Goal: Task Accomplishment & Management: Use online tool/utility

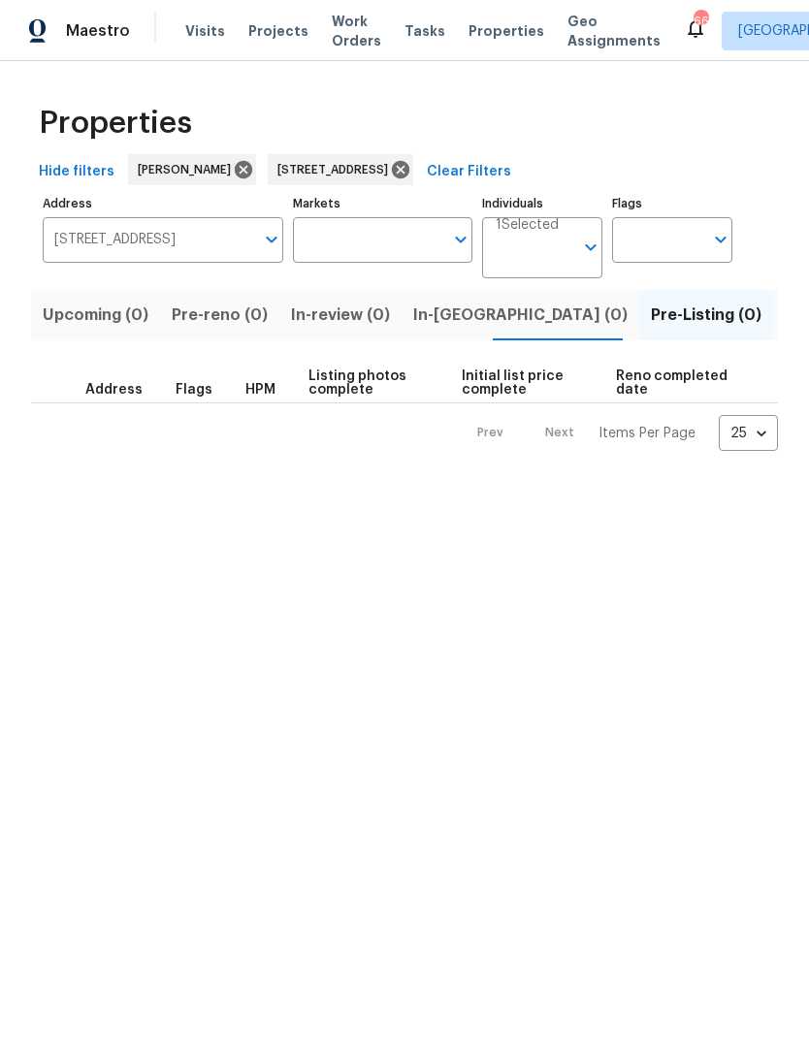
scroll to position [0, 31]
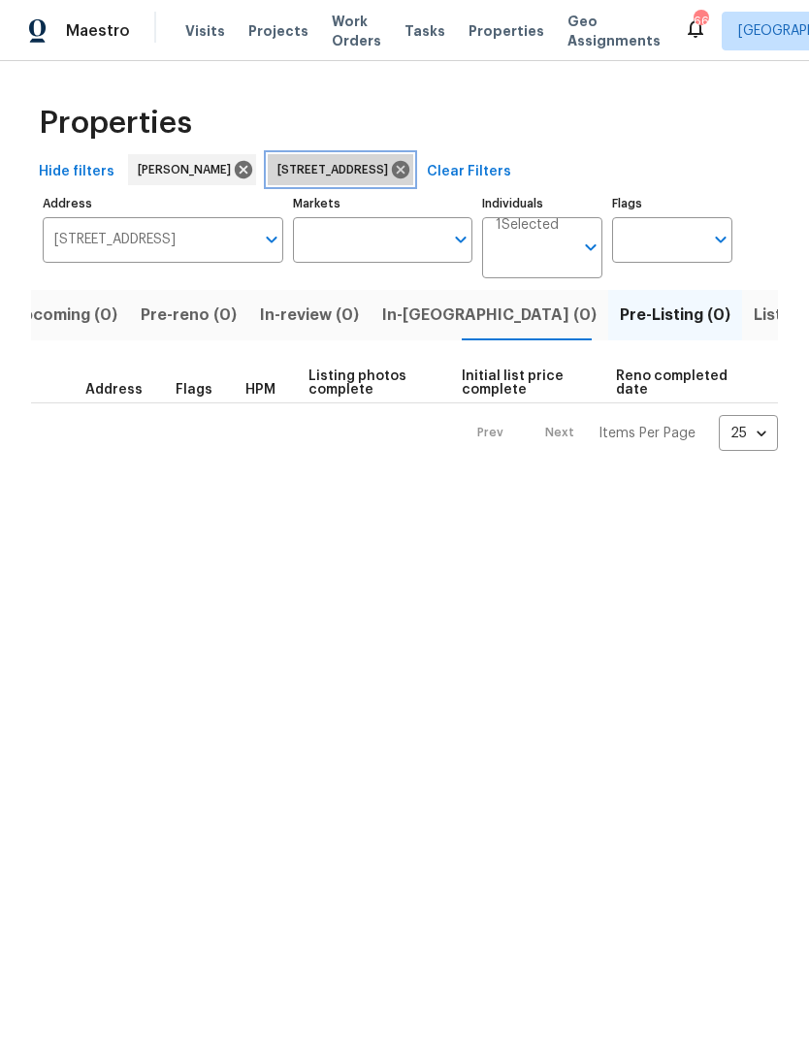
click at [409, 169] on icon at bounding box center [400, 169] width 17 height 17
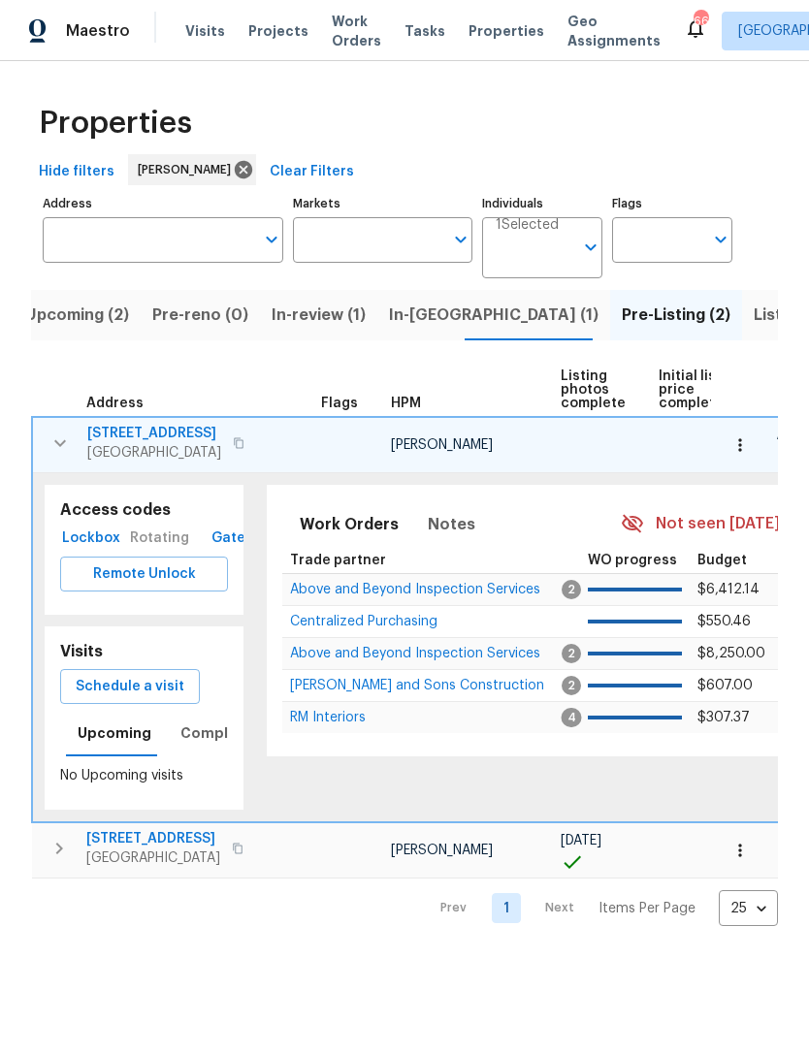
click at [54, 450] on icon "button" at bounding box center [60, 443] width 23 height 23
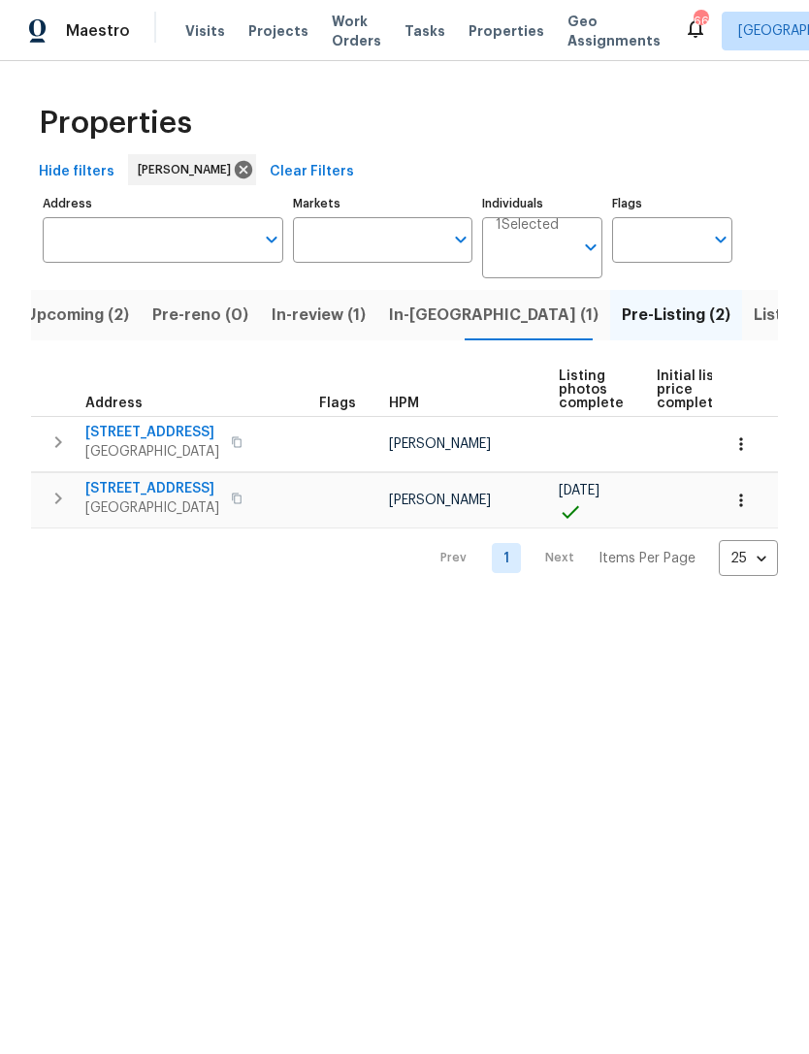
click at [58, 438] on icon "button" at bounding box center [58, 442] width 23 height 23
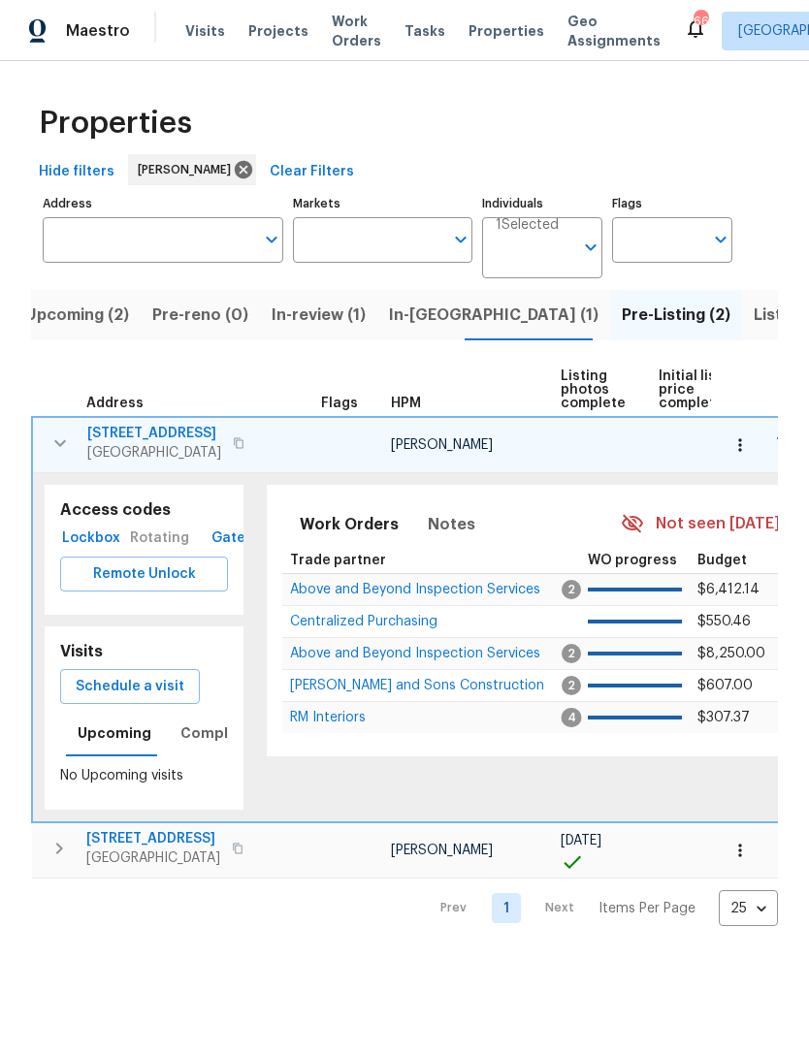
click at [55, 444] on icon "button" at bounding box center [60, 443] width 12 height 7
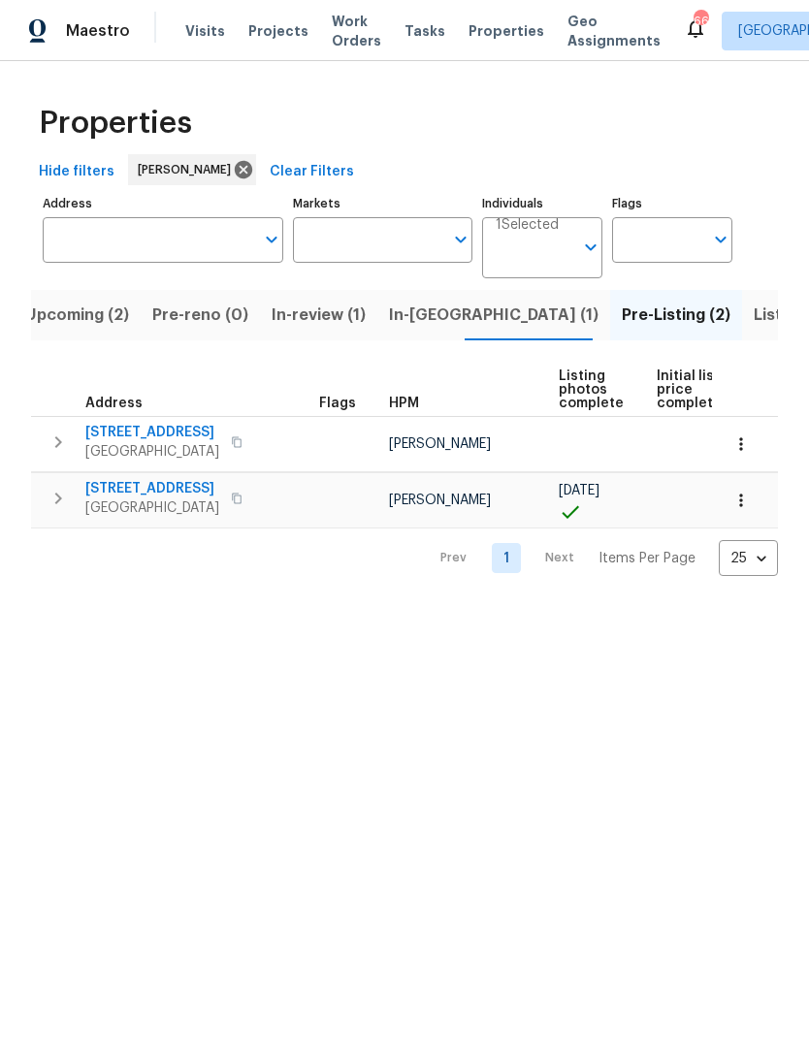
click at [68, 502] on icon "button" at bounding box center [58, 498] width 23 height 23
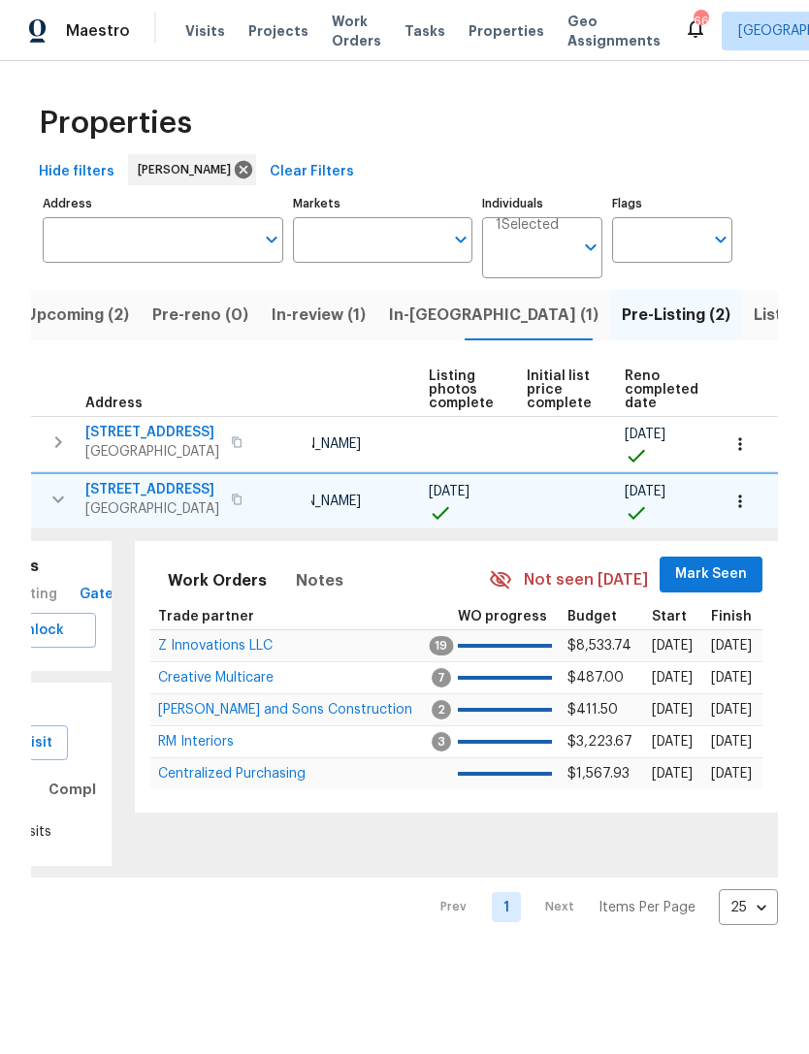
click at [699, 576] on span "Mark Seen" at bounding box center [711, 575] width 72 height 24
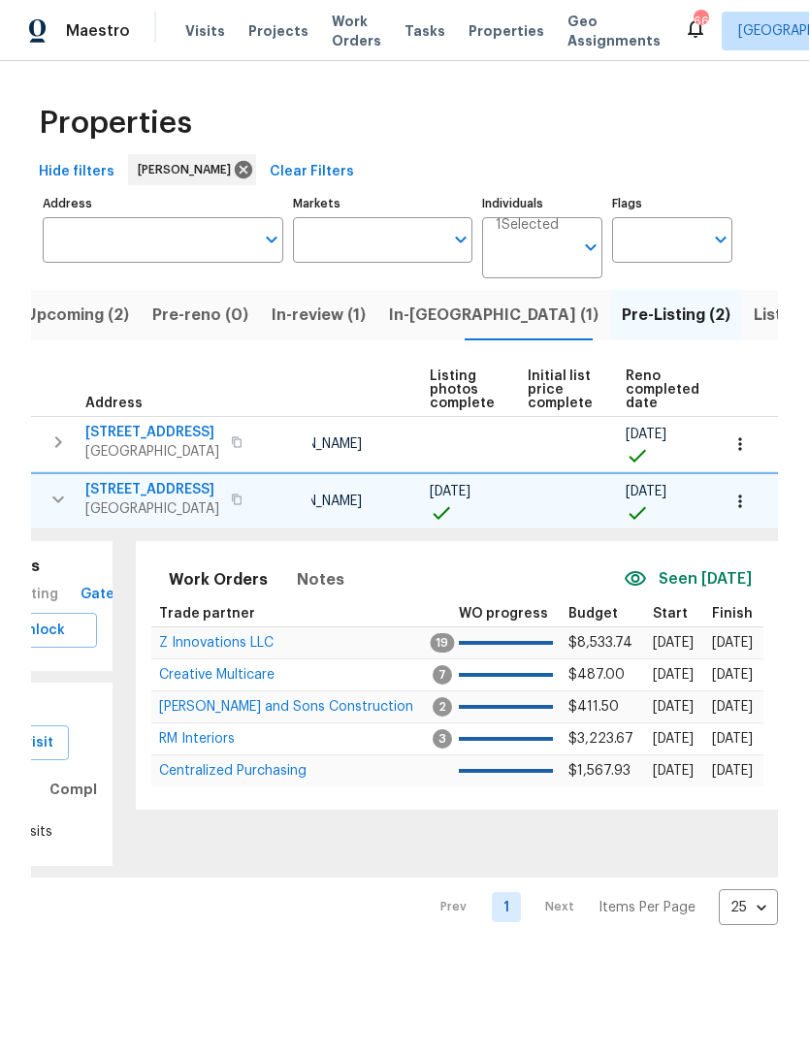
click at [239, 639] on span "Z Innovations LLC" at bounding box center [216, 643] width 114 height 14
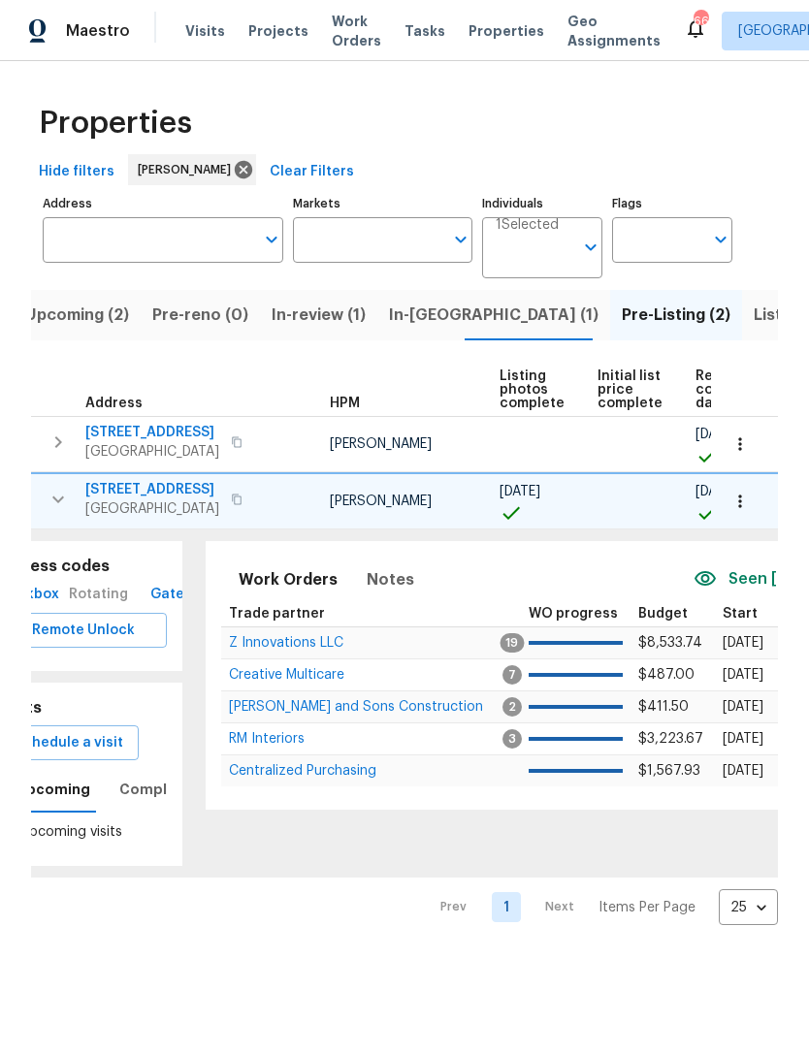
scroll to position [0, 62]
click at [392, 578] on span "Notes" at bounding box center [390, 580] width 48 height 27
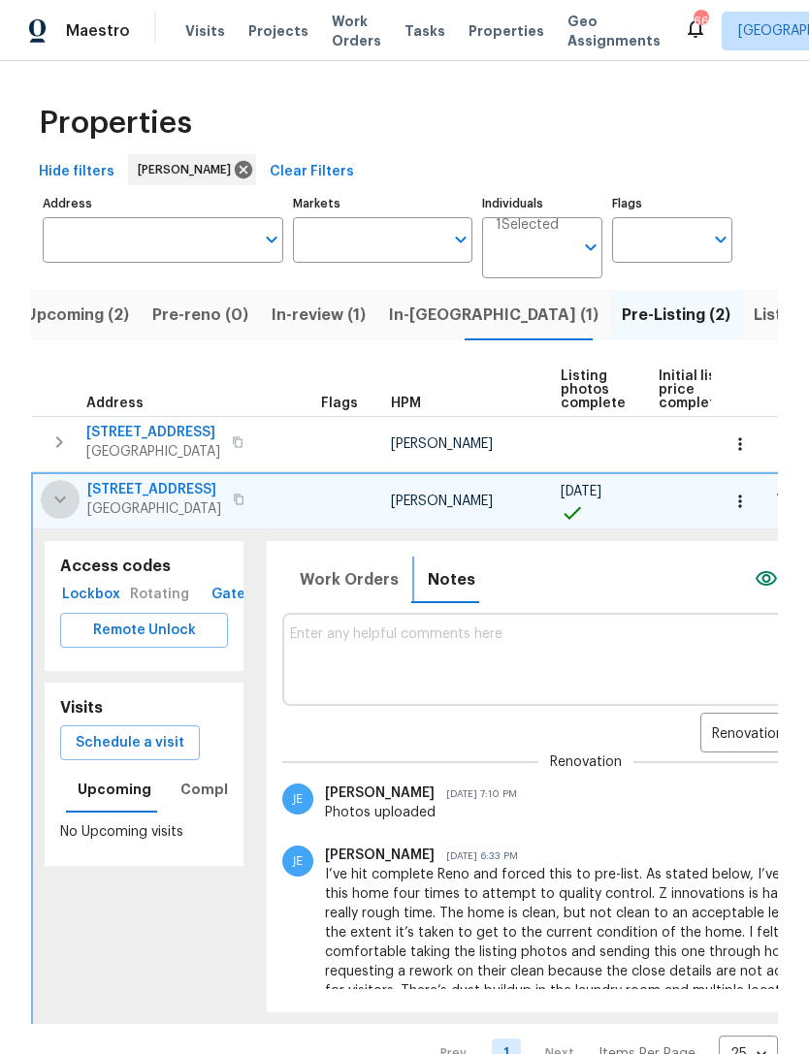
scroll to position [0, 0]
click at [64, 450] on icon "button" at bounding box center [59, 442] width 23 height 23
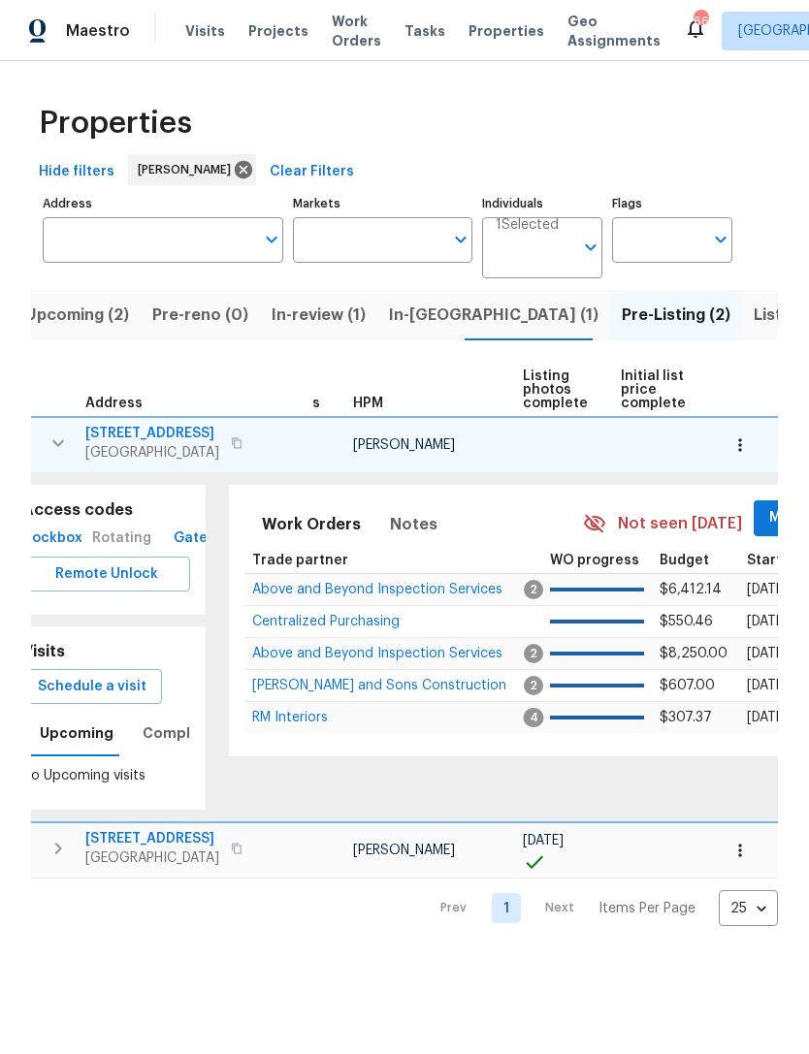
scroll to position [0, 48]
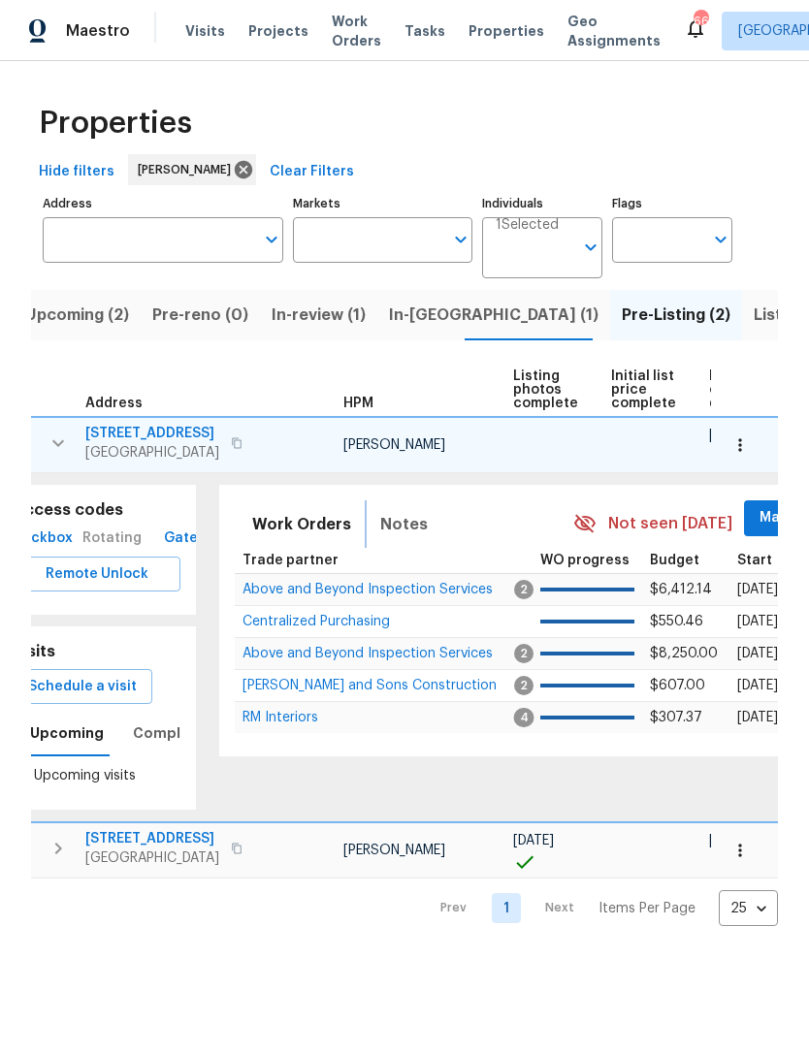
click at [384, 524] on span "Notes" at bounding box center [404, 524] width 48 height 27
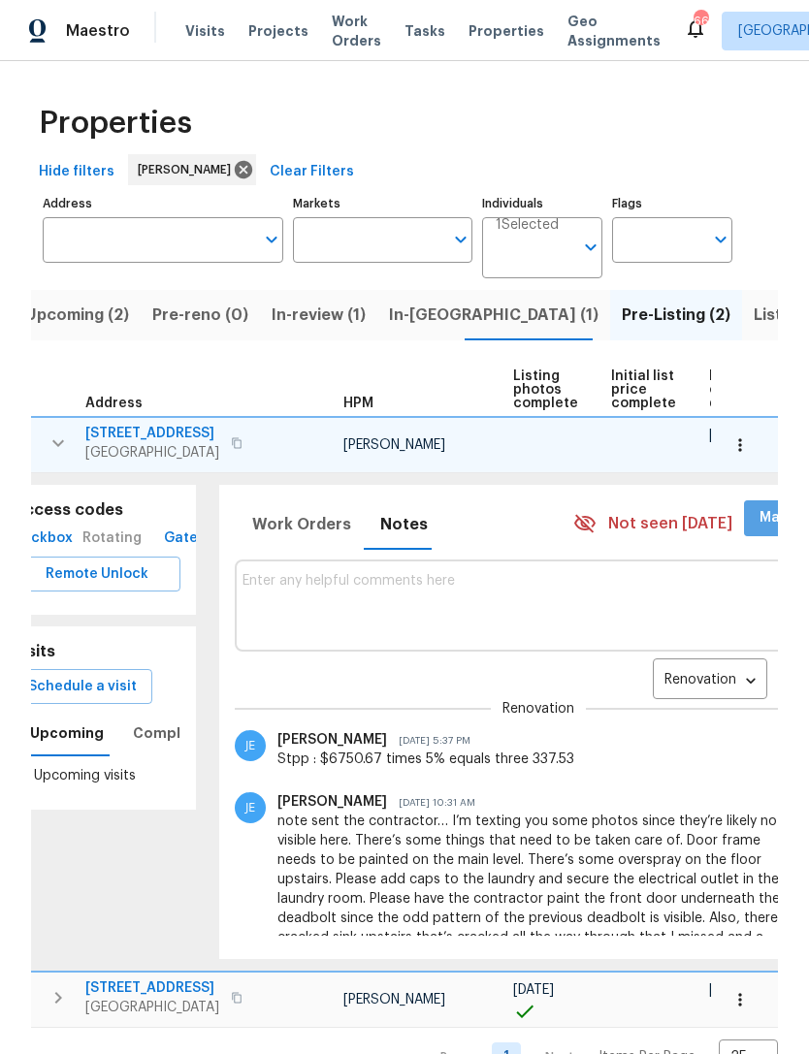
click at [760, 514] on span "Mark Seen" at bounding box center [796, 518] width 72 height 24
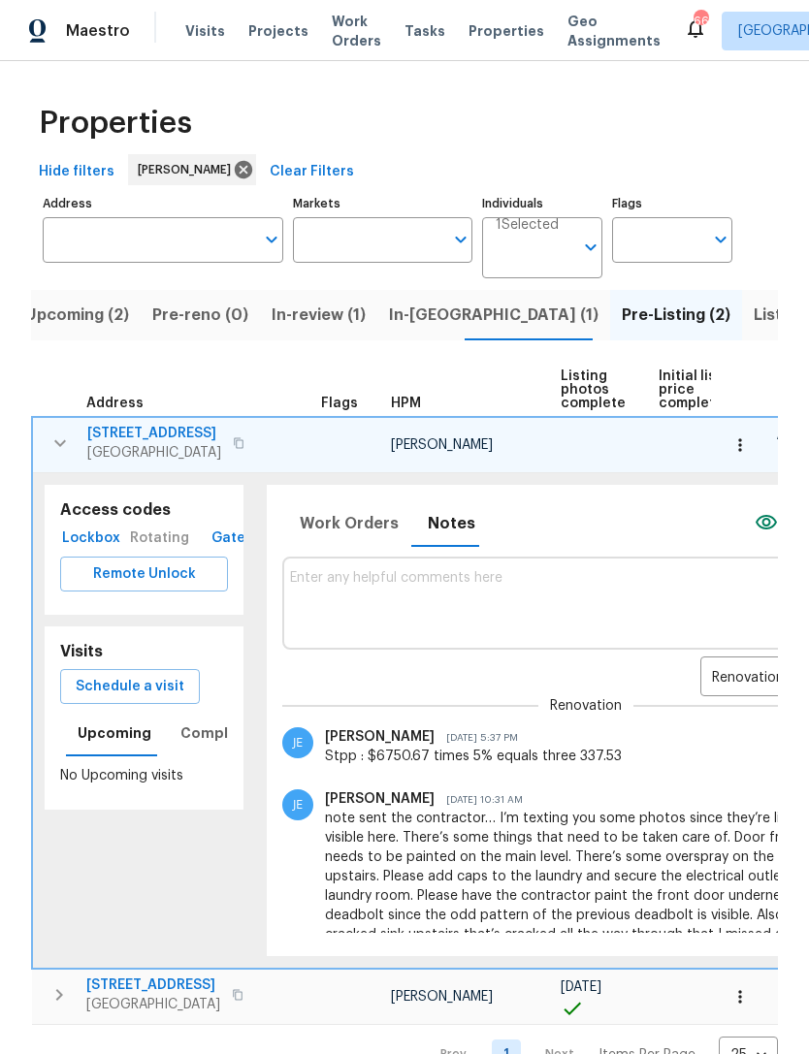
scroll to position [0, 0]
click at [62, 446] on icon "button" at bounding box center [60, 443] width 23 height 23
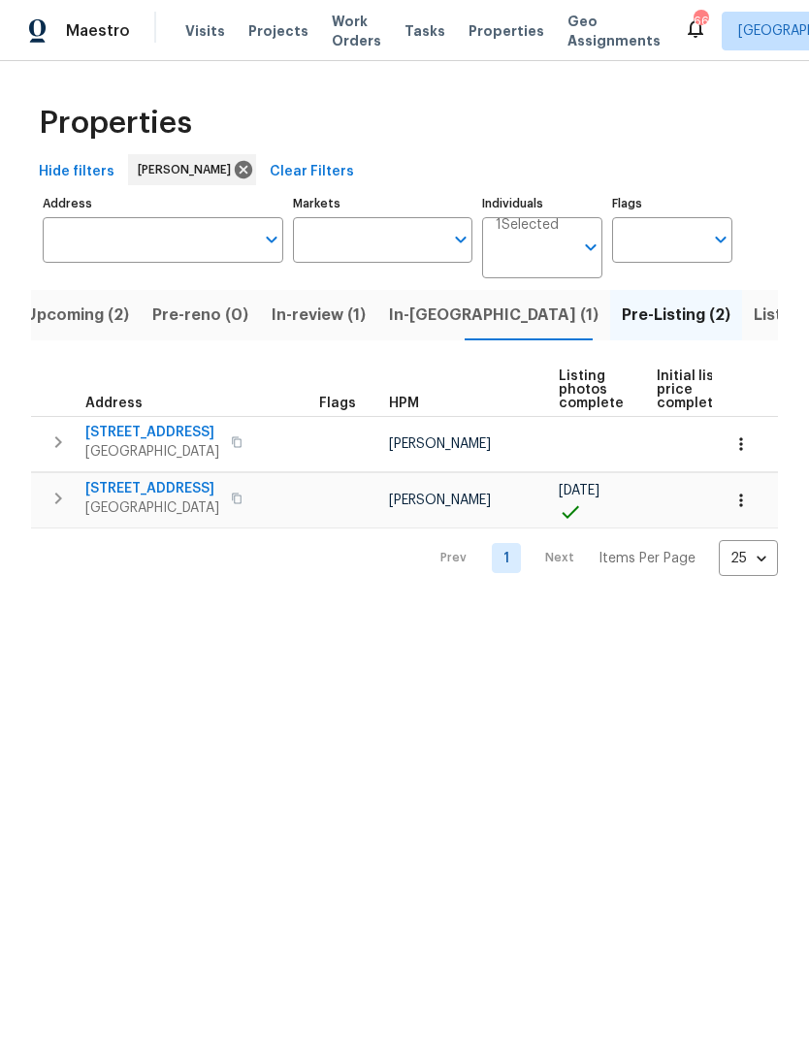
click at [69, 500] on icon "button" at bounding box center [58, 498] width 23 height 23
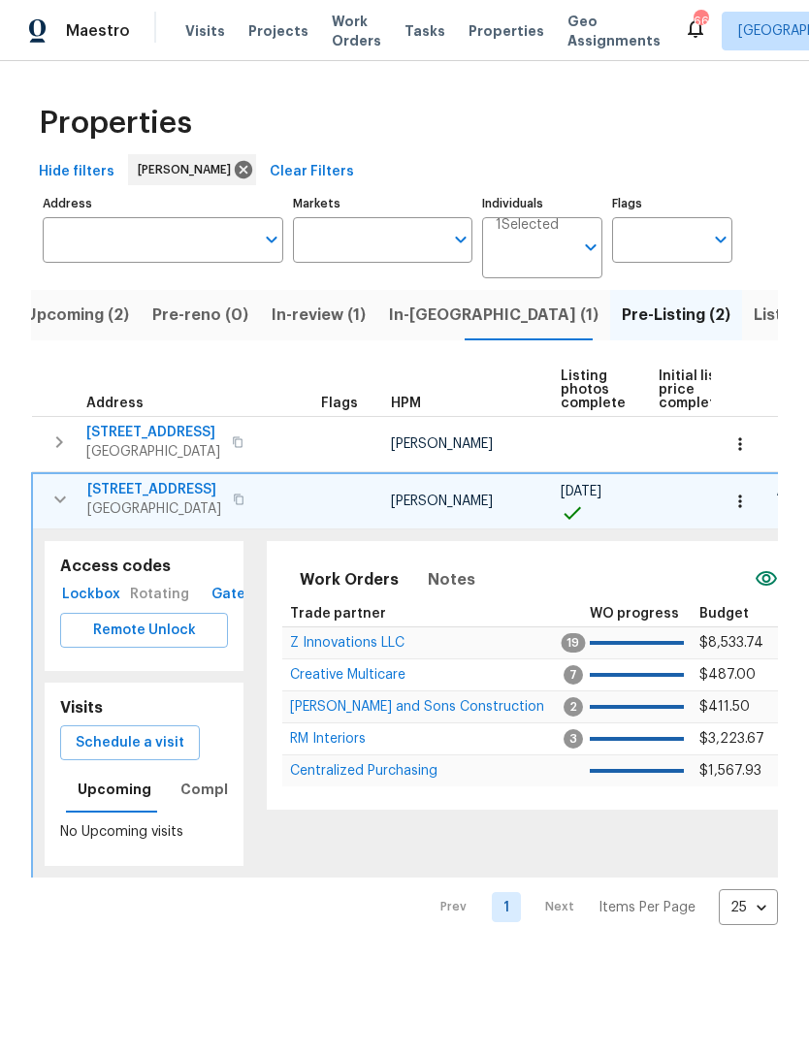
click at [59, 444] on icon "button" at bounding box center [59, 443] width 7 height 12
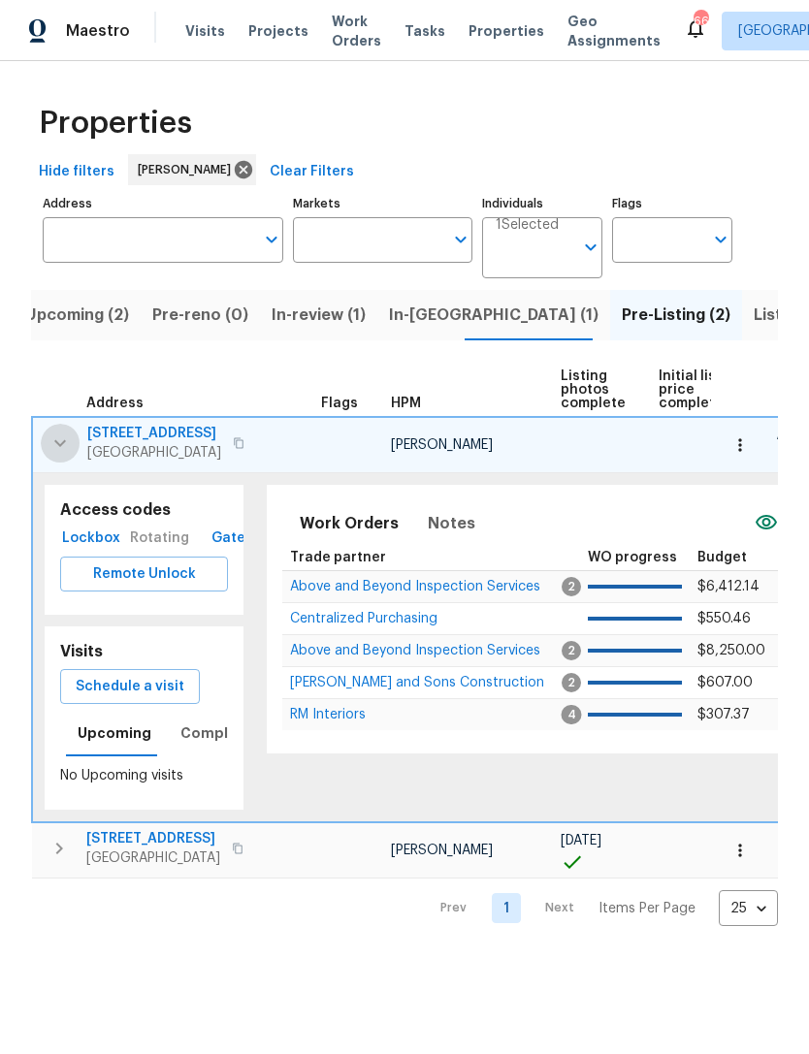
click at [65, 432] on button "button" at bounding box center [60, 443] width 39 height 39
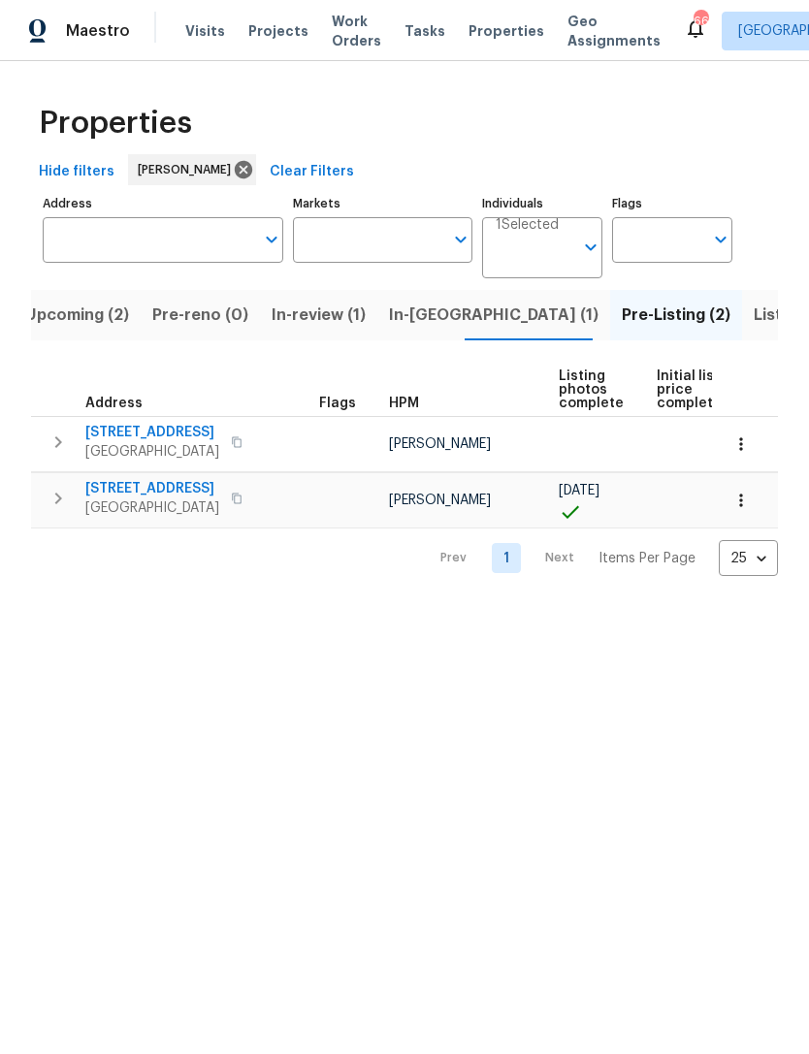
click at [62, 443] on icon "button" at bounding box center [58, 443] width 7 height 12
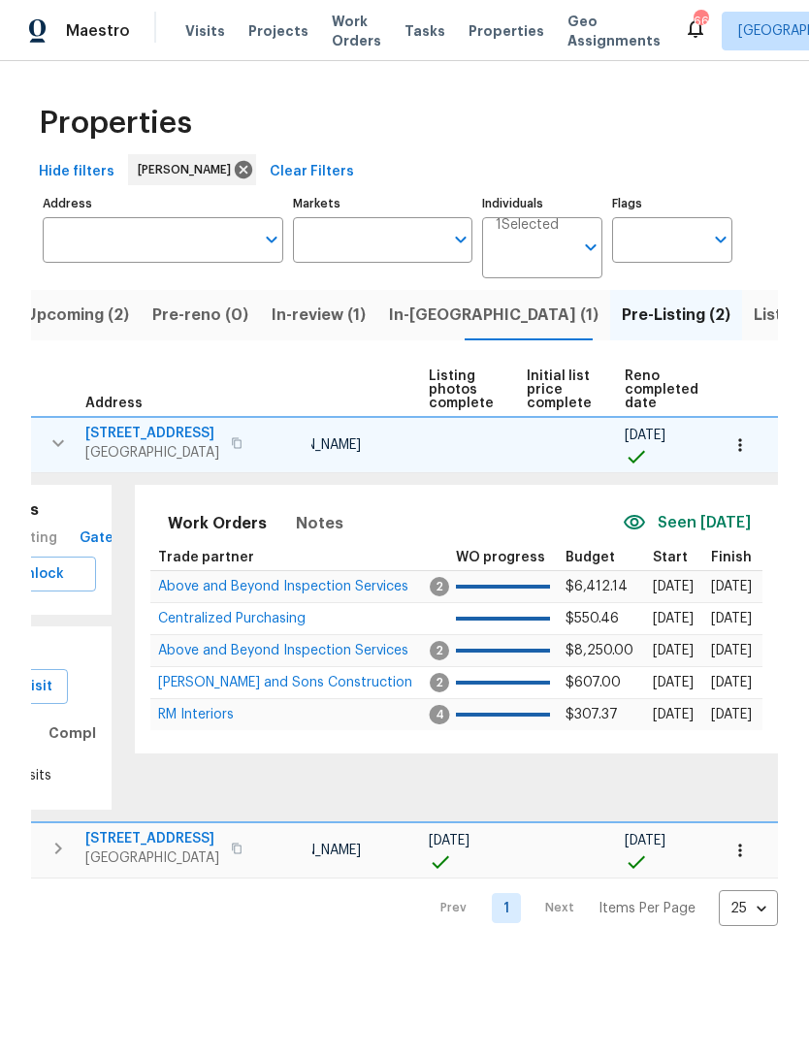
scroll to position [0, 131]
click at [740, 446] on icon "button" at bounding box center [739, 444] width 3 height 13
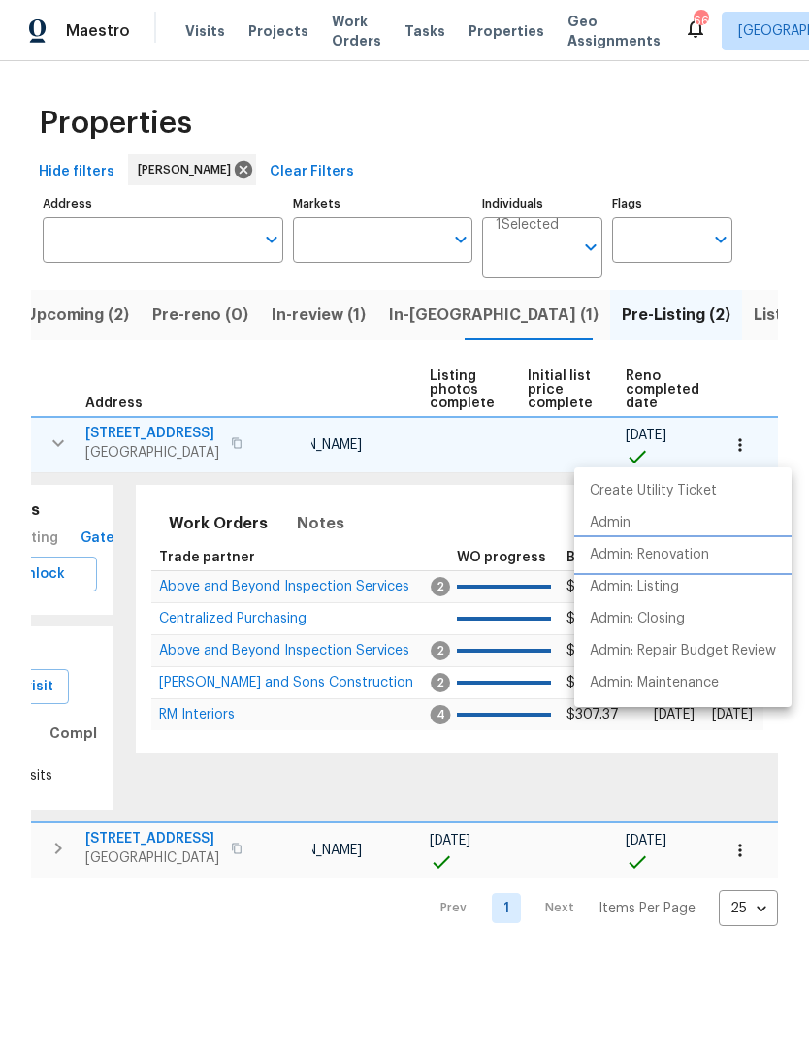
click at [689, 557] on p "Admin: Renovation" at bounding box center [649, 555] width 119 height 20
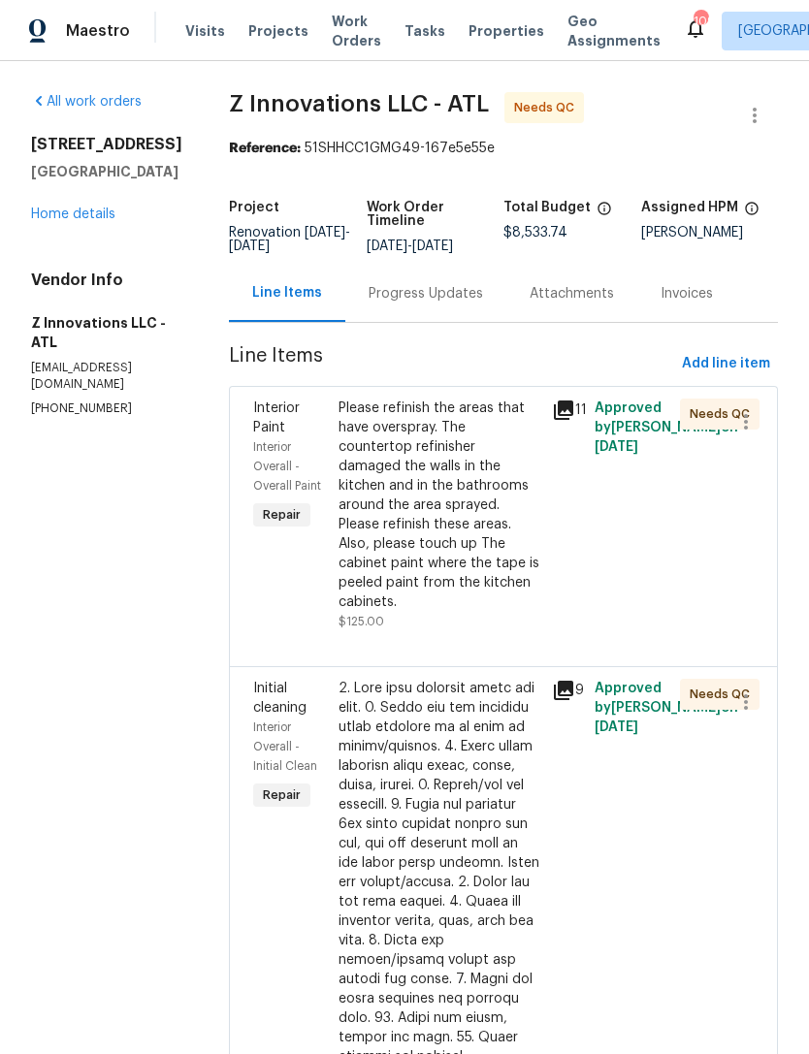
click at [465, 541] on div "Please refinish the areas that have overspray. The countertop refinisher damage…" at bounding box center [440, 505] width 202 height 213
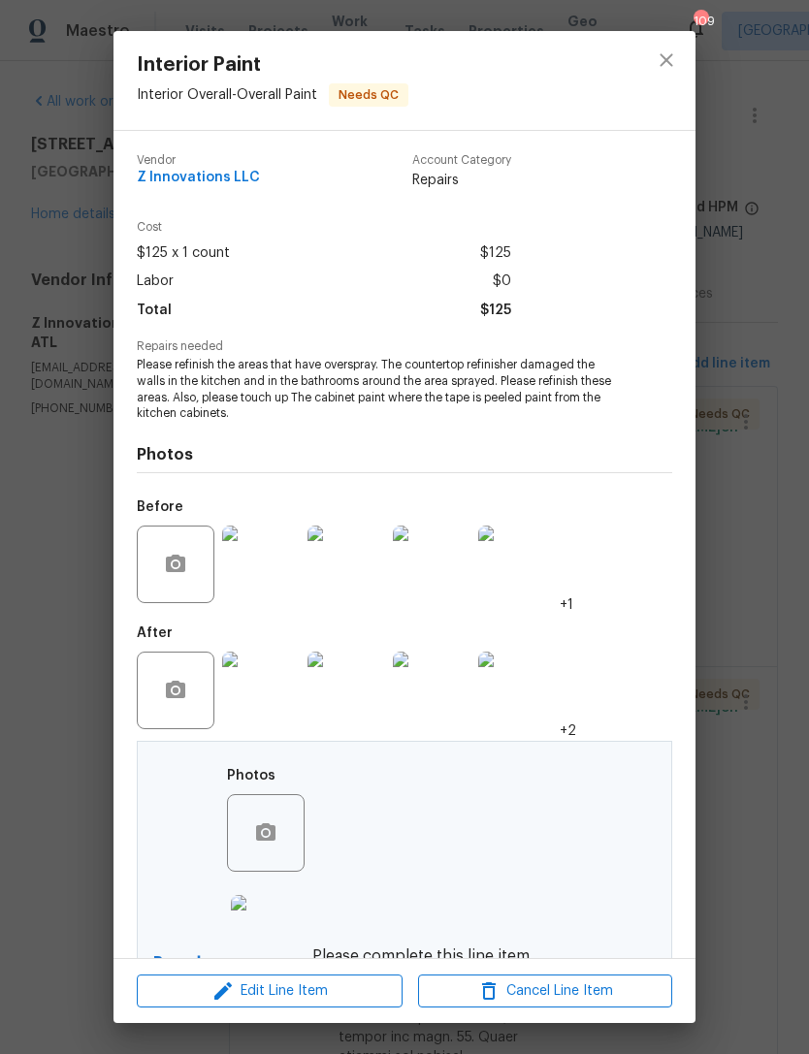
click at [272, 924] on img at bounding box center [270, 934] width 78 height 78
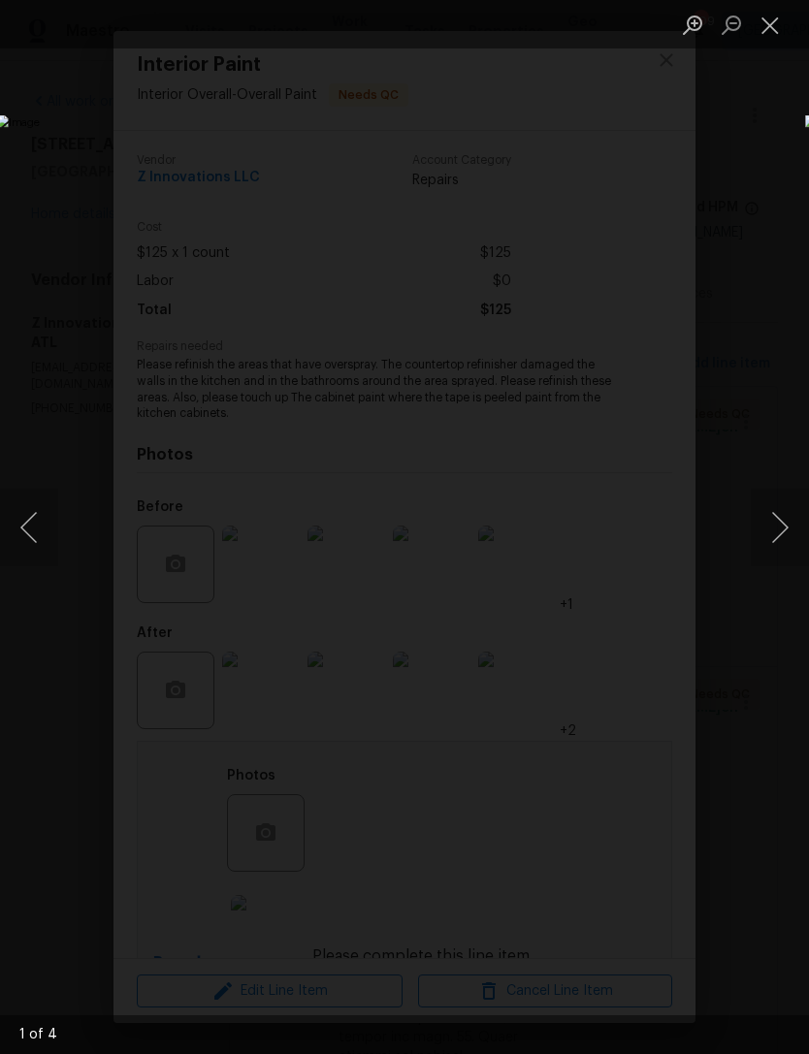
click at [782, 518] on button "Next image" at bounding box center [780, 528] width 58 height 78
click at [782, 533] on button "Next image" at bounding box center [780, 528] width 58 height 78
click at [771, 13] on button "Close lightbox" at bounding box center [770, 25] width 39 height 34
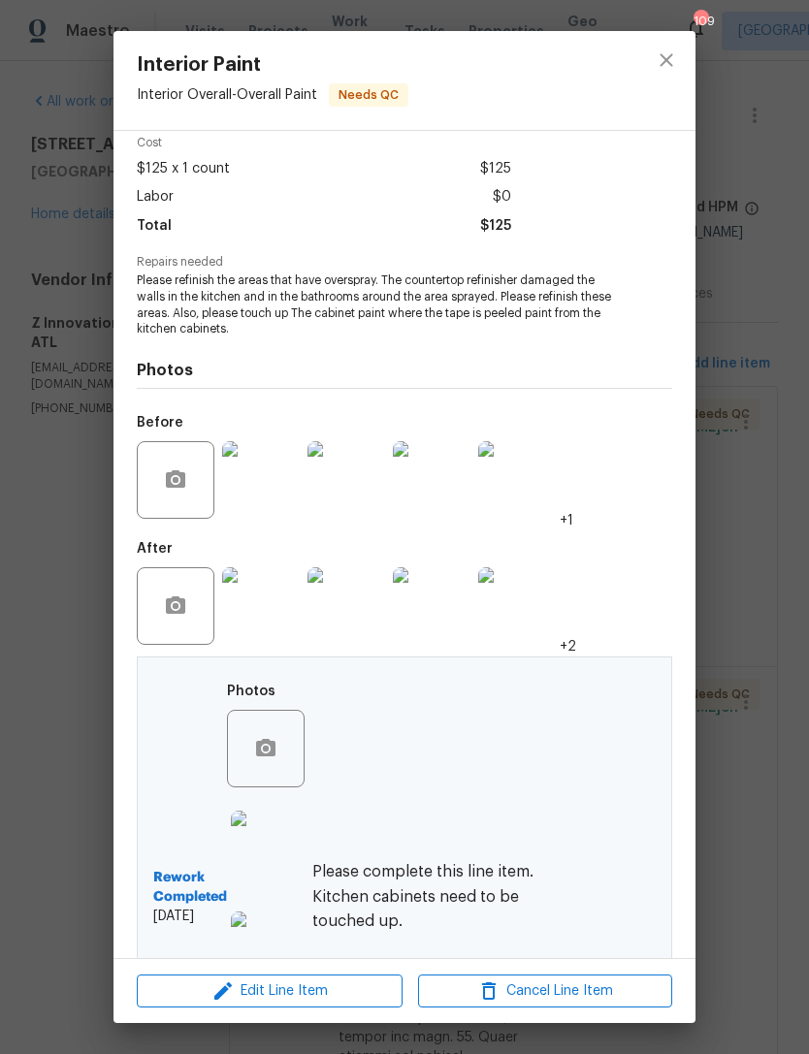
scroll to position [85, 0]
click at [756, 696] on div "Interior Paint Interior Overall - Overall Paint Needs QC Vendor Z Innovations L…" at bounding box center [404, 527] width 809 height 1054
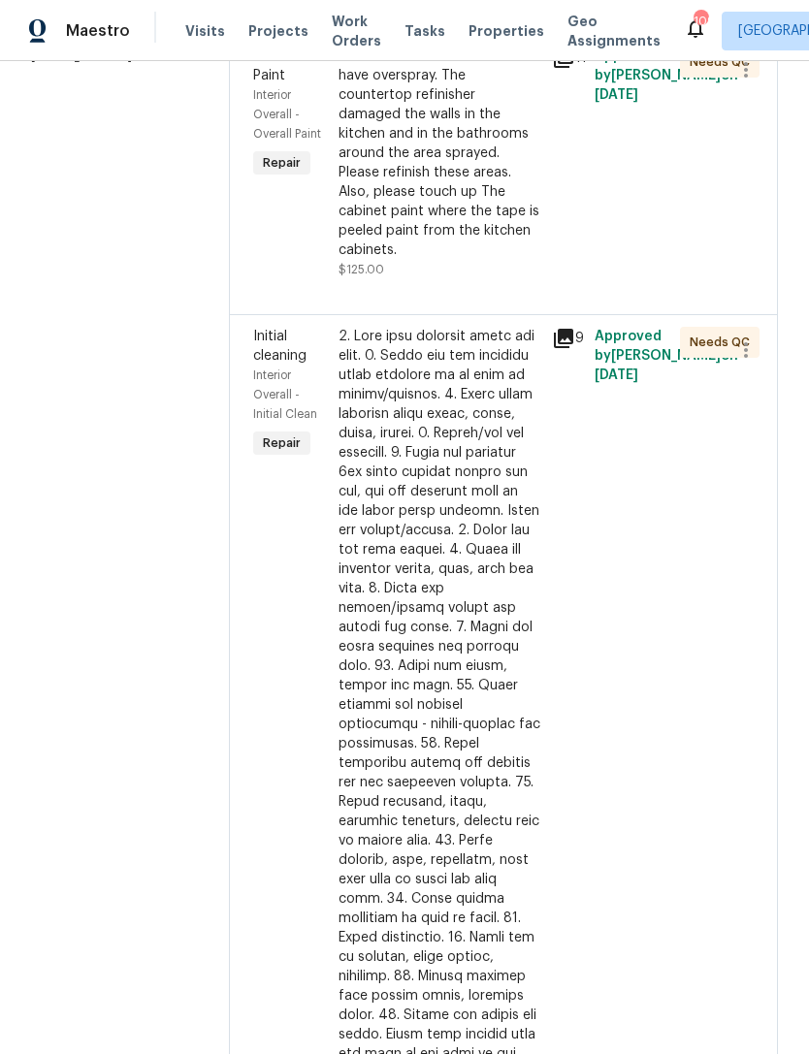
scroll to position [350, 0]
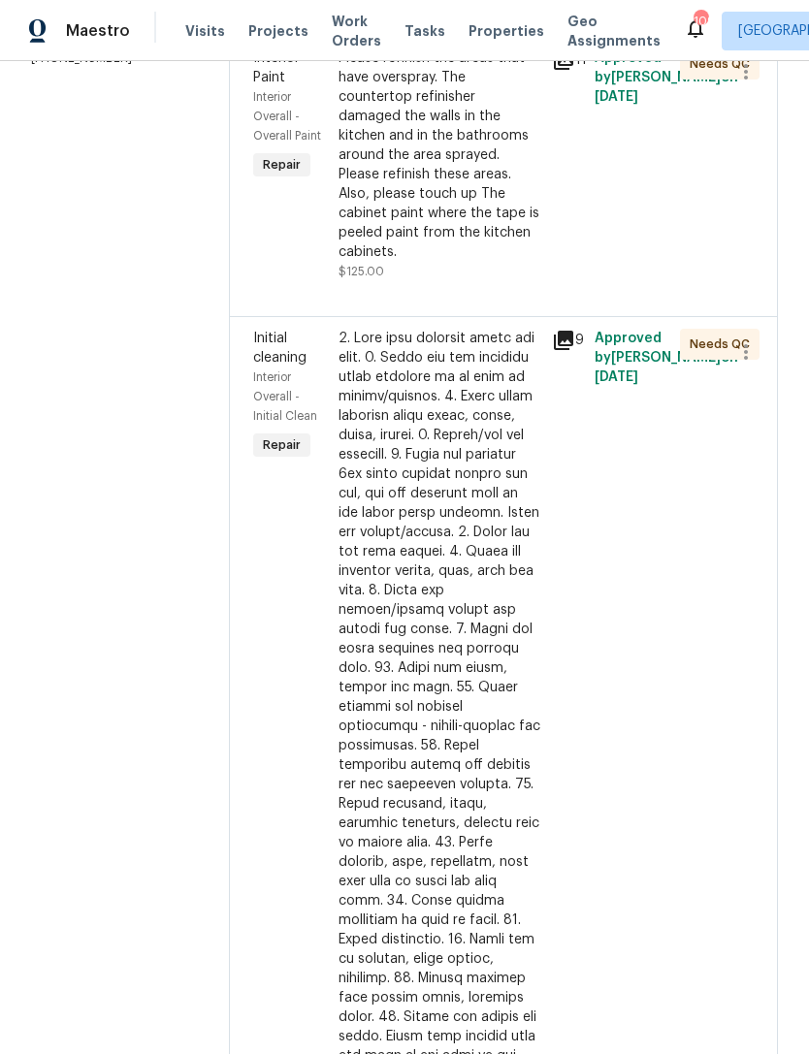
click at [477, 627] on div at bounding box center [440, 794] width 202 height 931
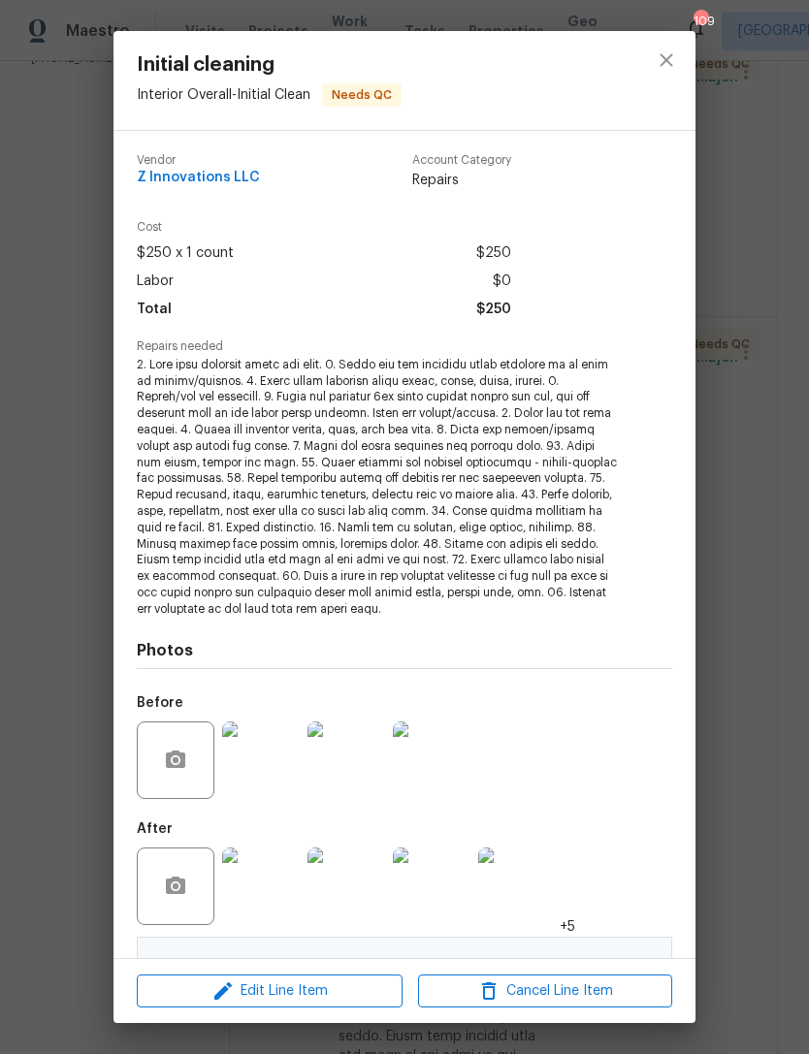
click at [535, 879] on img at bounding box center [517, 887] width 78 height 78
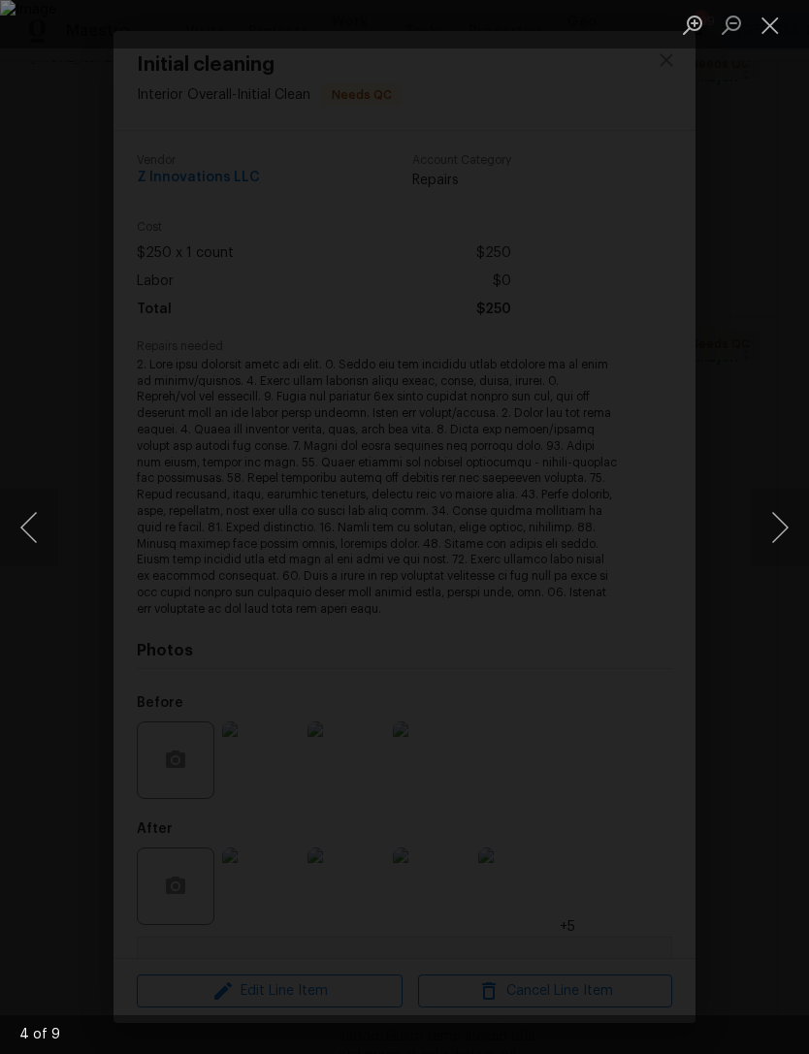
click at [769, 514] on button "Next image" at bounding box center [780, 528] width 58 height 78
click at [776, 511] on button "Next image" at bounding box center [780, 528] width 58 height 78
click at [777, 516] on button "Next image" at bounding box center [780, 528] width 58 height 78
click at [772, 526] on button "Next image" at bounding box center [780, 528] width 58 height 78
click at [771, 527] on button "Next image" at bounding box center [780, 528] width 58 height 78
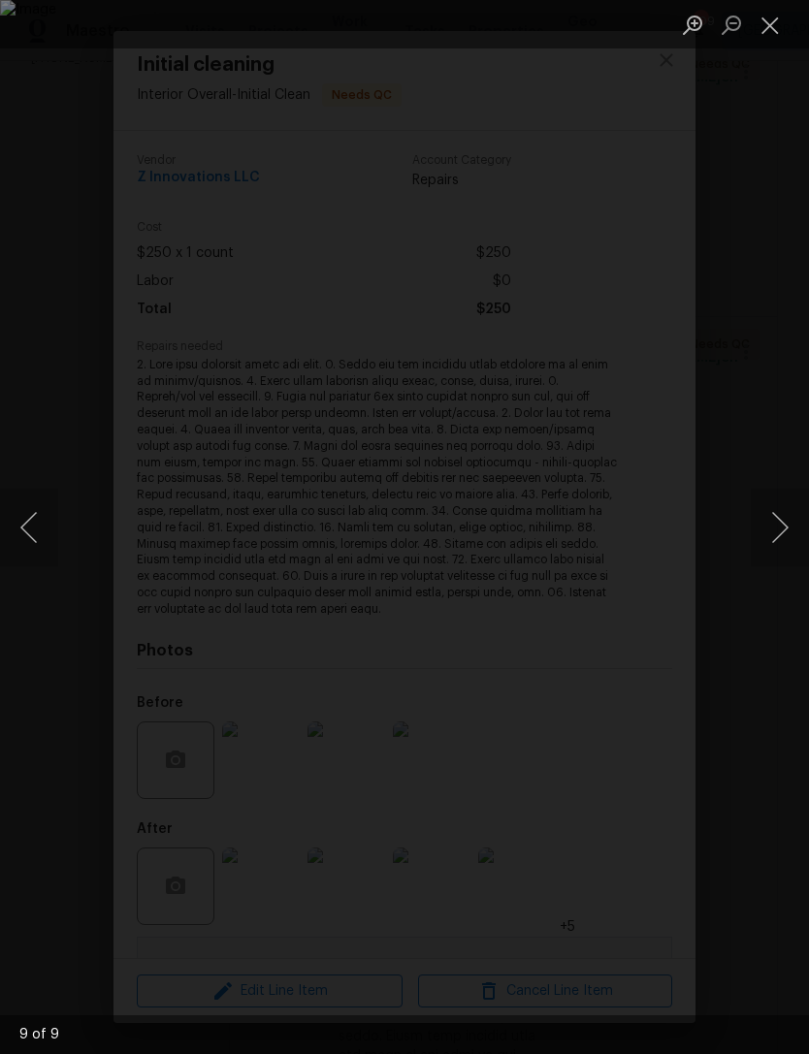
click at [773, 525] on button "Next image" at bounding box center [780, 528] width 58 height 78
click at [777, 527] on button "Next image" at bounding box center [780, 528] width 58 height 78
click at [761, 57] on div "Lightbox" at bounding box center [404, 527] width 809 height 1054
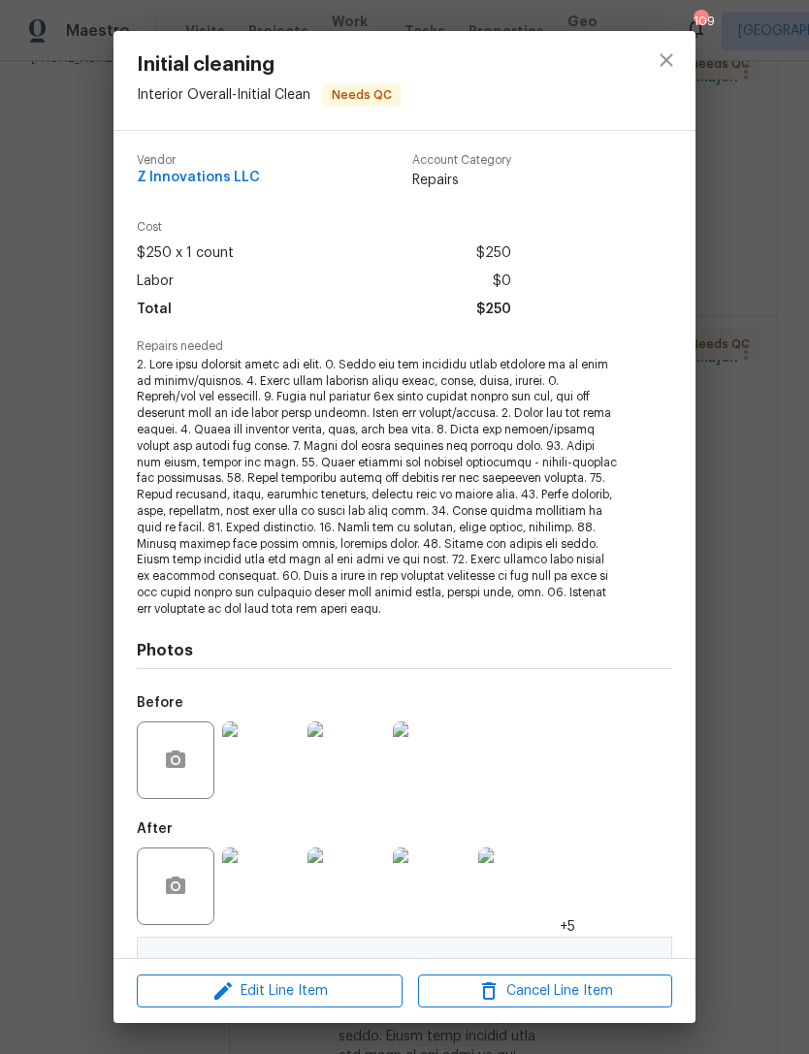
click at [733, 275] on div "Initial cleaning Interior Overall - Initial Clean Needs QC Vendor Z Innovations…" at bounding box center [404, 527] width 809 height 1054
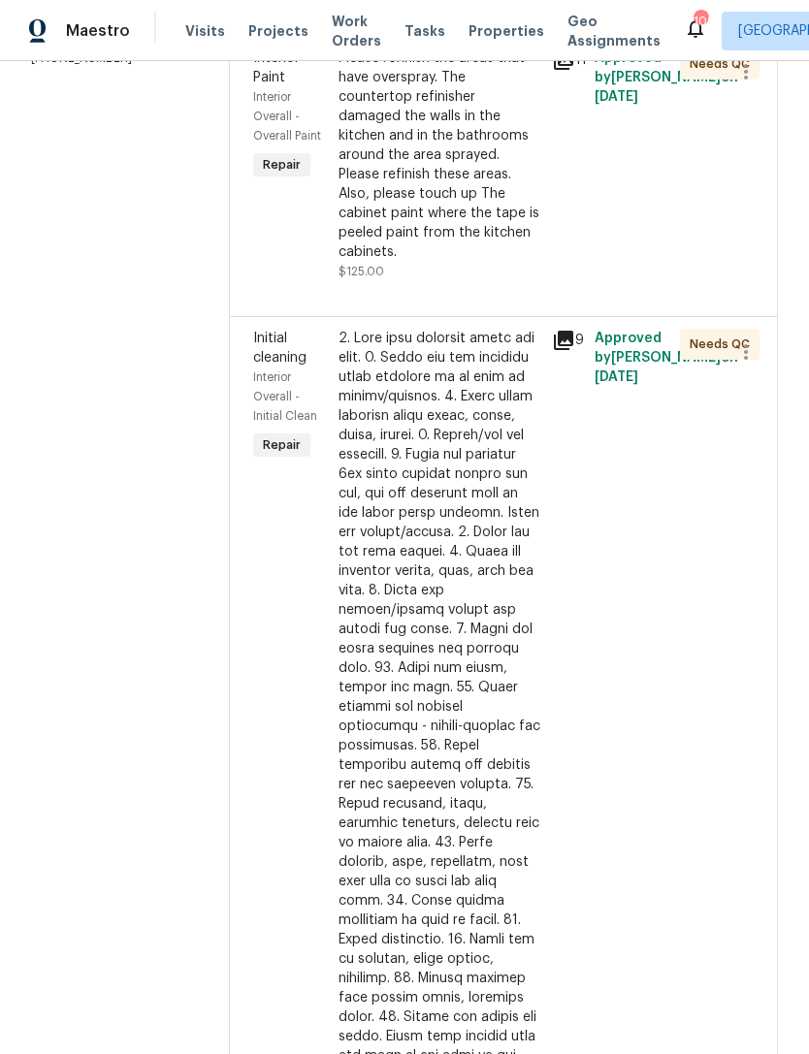
click at [512, 561] on div at bounding box center [440, 794] width 202 height 931
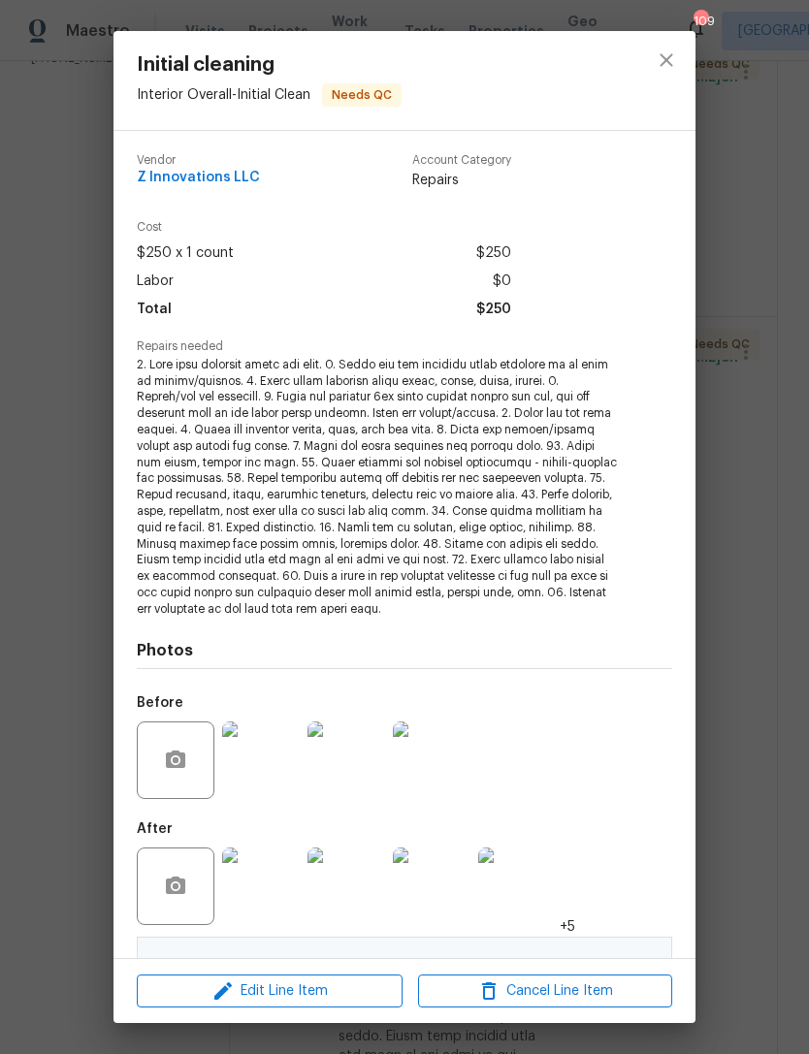
click at [715, 709] on div "Initial cleaning Interior Overall - Initial Clean Needs QC Vendor Z Innovations…" at bounding box center [404, 527] width 809 height 1054
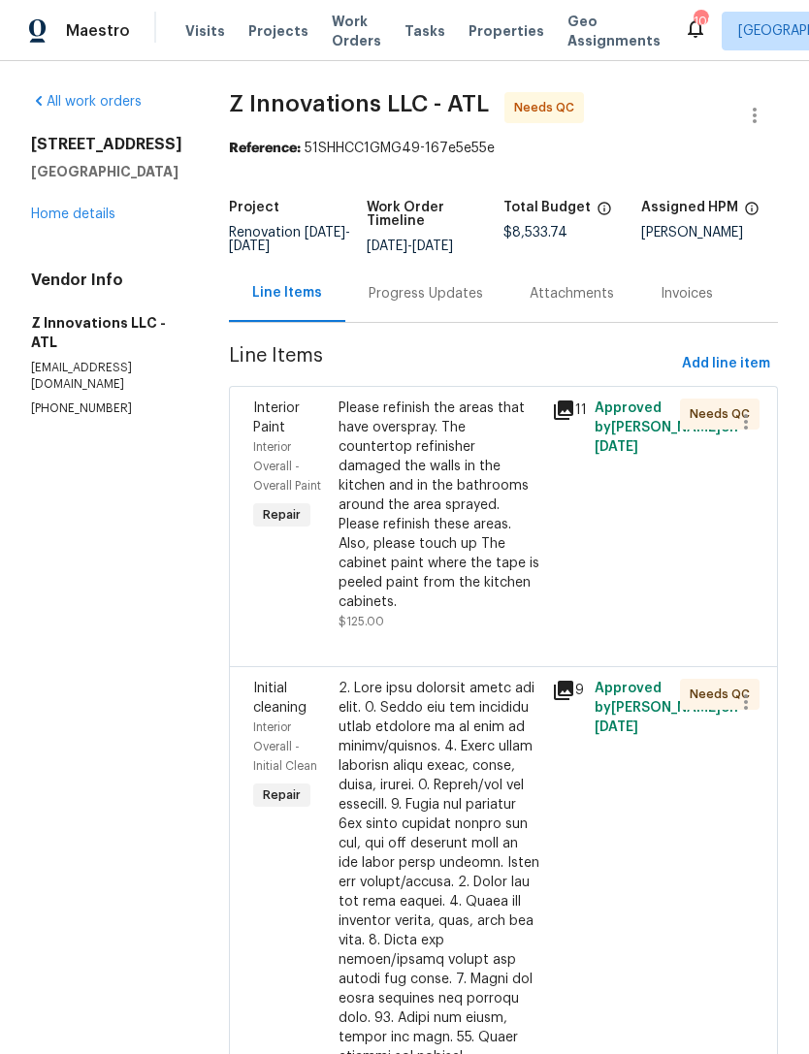
scroll to position [0, 0]
click at [79, 215] on link "Home details" at bounding box center [73, 215] width 84 height 14
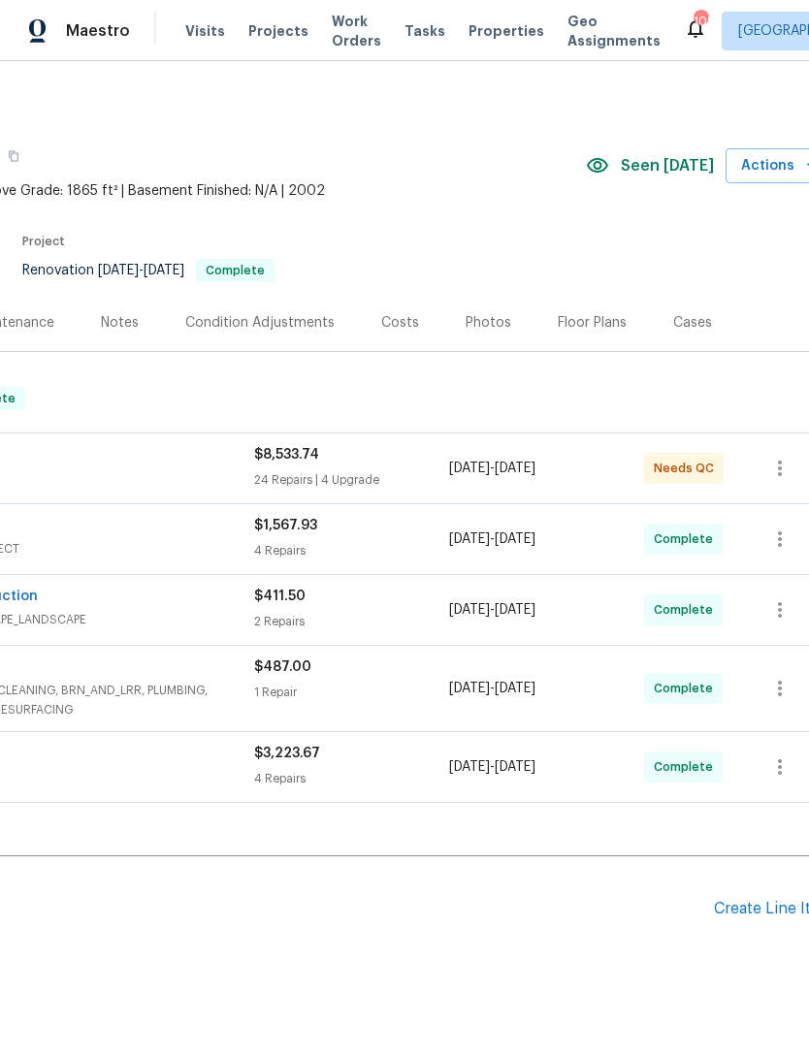
scroll to position [0, 265]
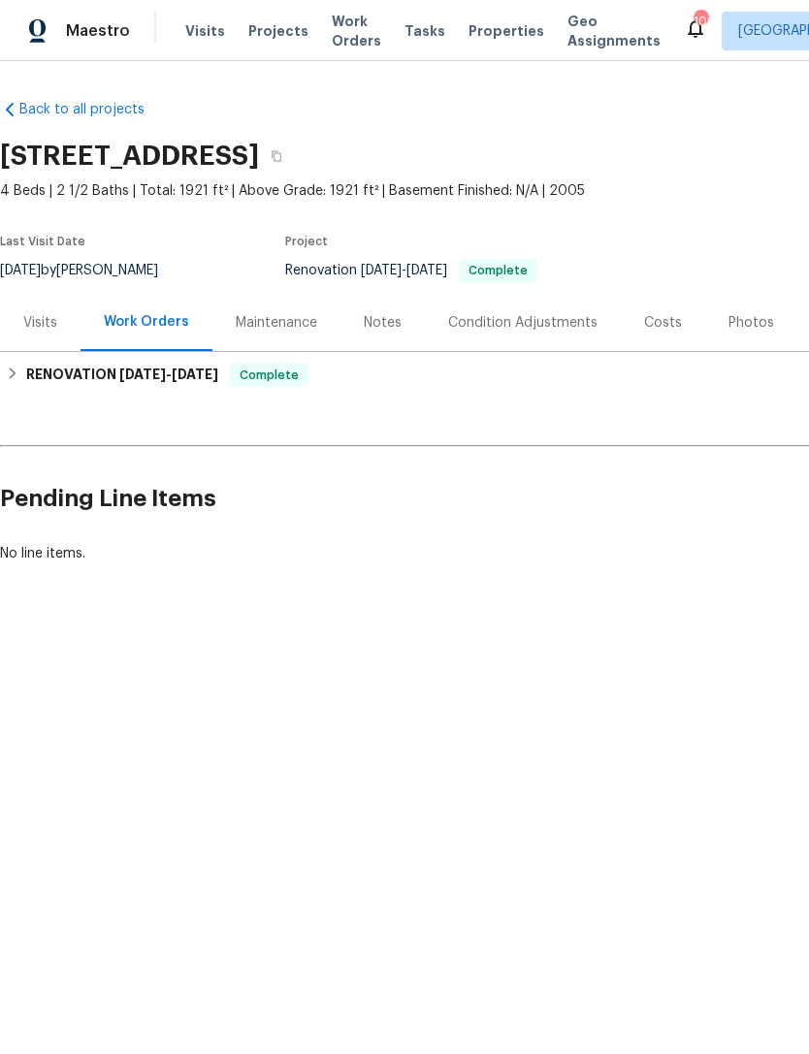
click at [748, 328] on div "Photos" at bounding box center [752, 322] width 46 height 19
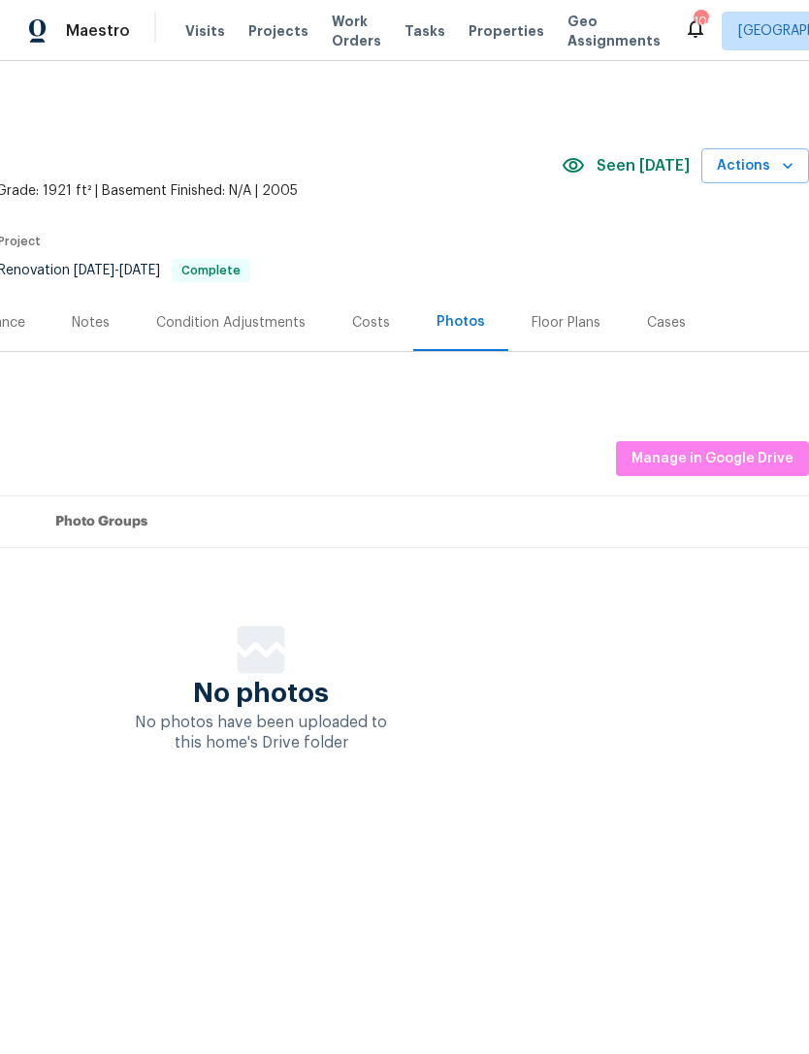
scroll to position [0, 287]
click at [721, 465] on span "Manage in Google Drive" at bounding box center [713, 459] width 162 height 24
